Goal: Task Accomplishment & Management: Manage account settings

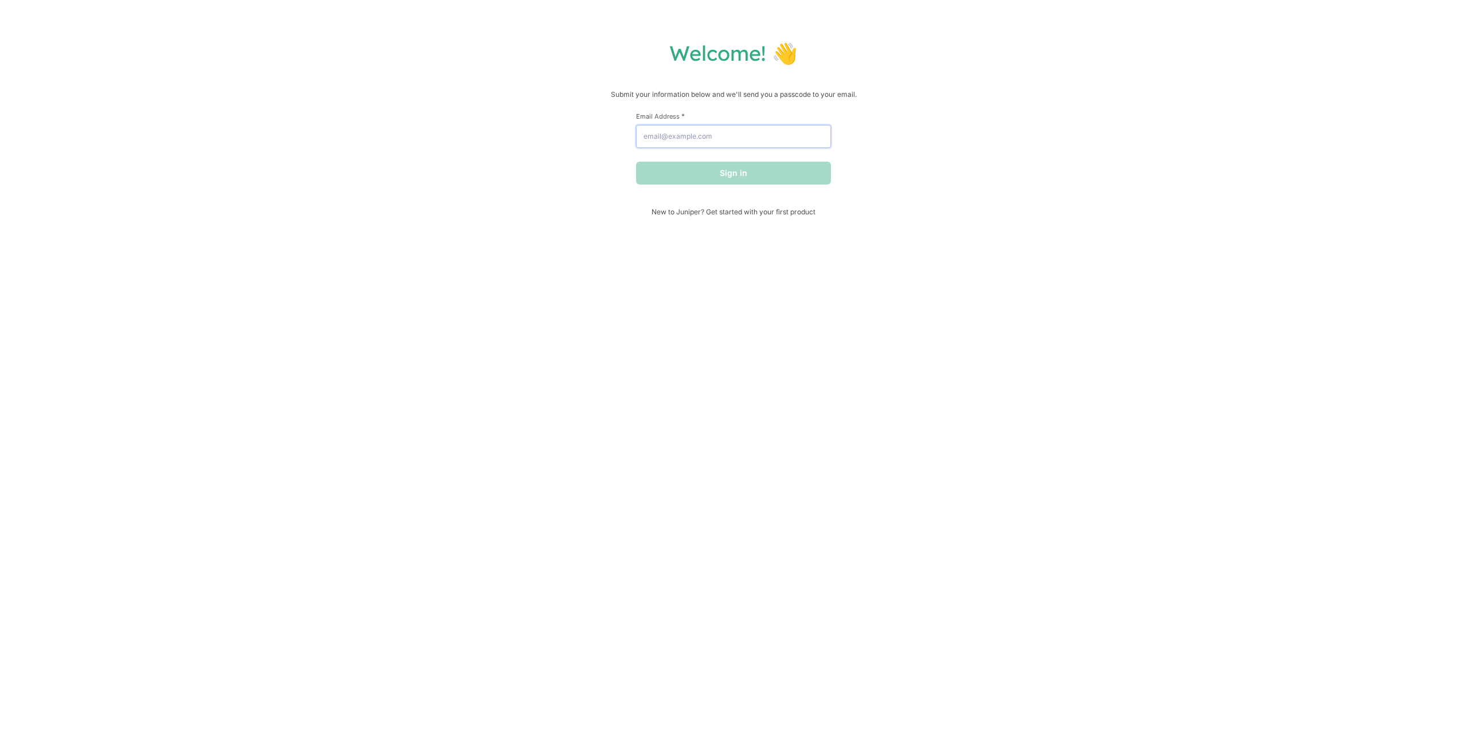
click at [745, 139] on input "Email Address *" at bounding box center [733, 136] width 195 height 23
type input "[EMAIL_ADDRESS][DOMAIN_NAME]"
click at [756, 170] on button "Sign in" at bounding box center [733, 173] width 195 height 23
click at [735, 132] on input "text" at bounding box center [733, 127] width 195 height 23
paste input "158825"
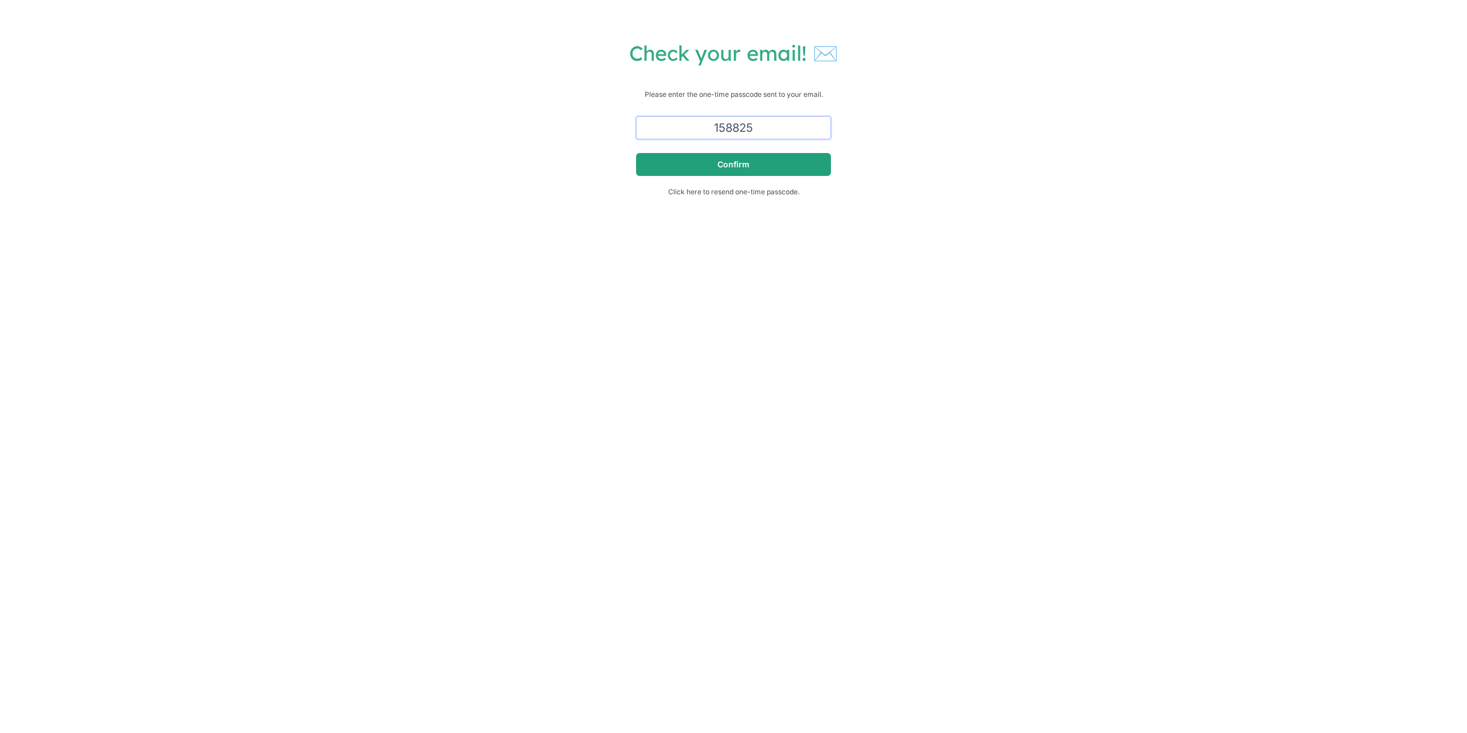
type input "158825"
click at [755, 159] on button "Confirm" at bounding box center [733, 164] width 195 height 23
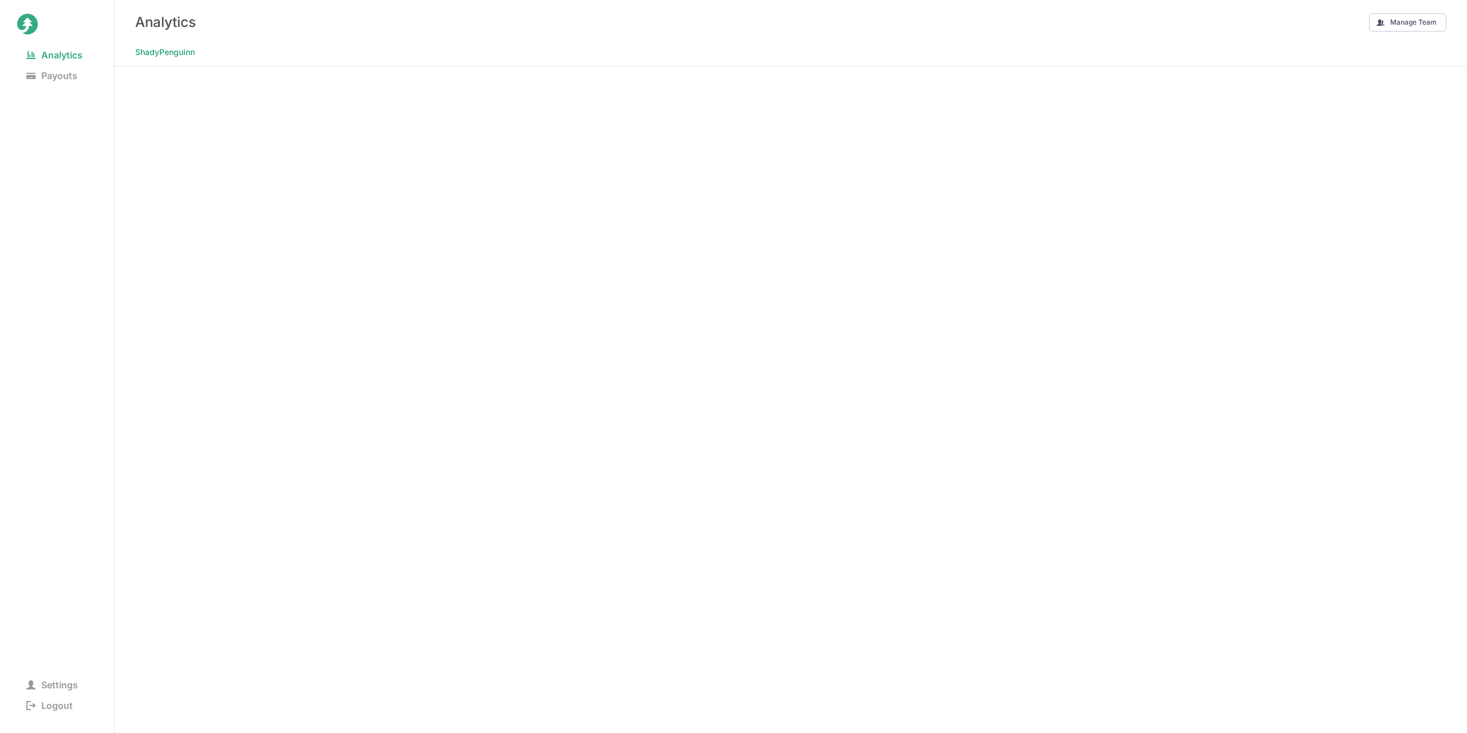
click at [168, 54] on span "ShadyPenguinn" at bounding box center [165, 52] width 60 height 16
click at [187, 63] on nav "ShadyPenguinn" at bounding box center [791, 55] width 1352 height 22
click at [186, 55] on span "ShadyPenguinn" at bounding box center [165, 52] width 60 height 16
